Goal: Find specific page/section: Find specific page/section

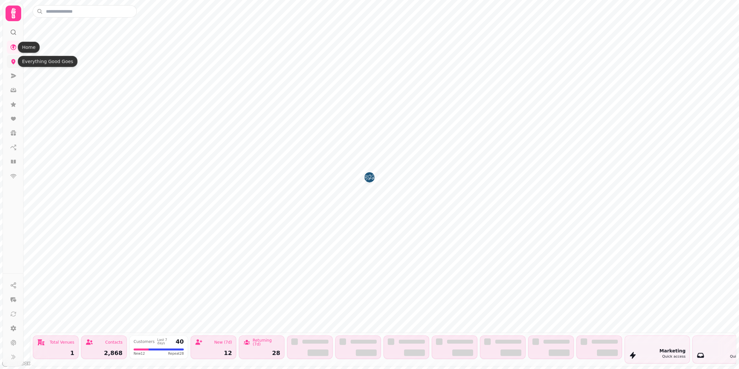
click at [8, 61] on link at bounding box center [13, 61] width 13 height 13
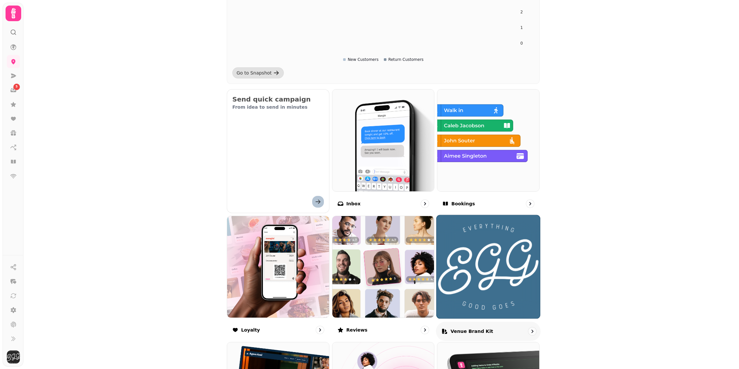
scroll to position [183, 0]
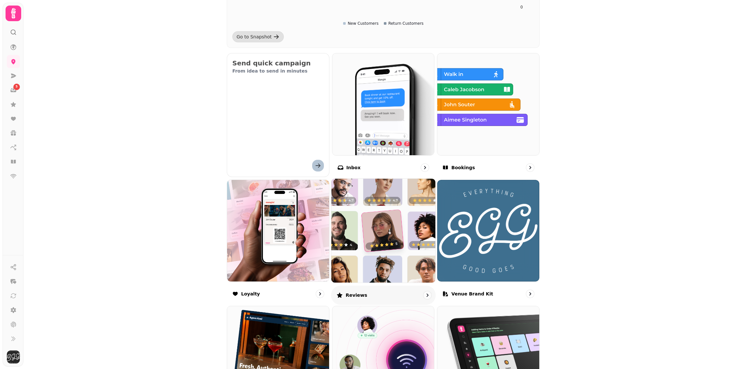
click at [386, 290] on div "Reviews" at bounding box center [383, 295] width 105 height 19
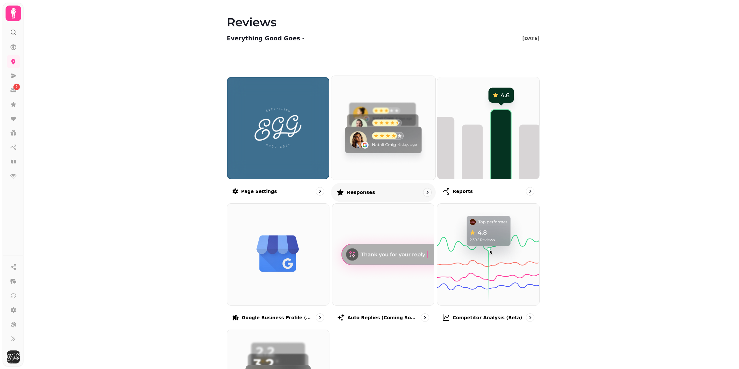
click at [367, 186] on div "Responses" at bounding box center [383, 192] width 105 height 19
